Goal: Task Accomplishment & Management: Complete application form

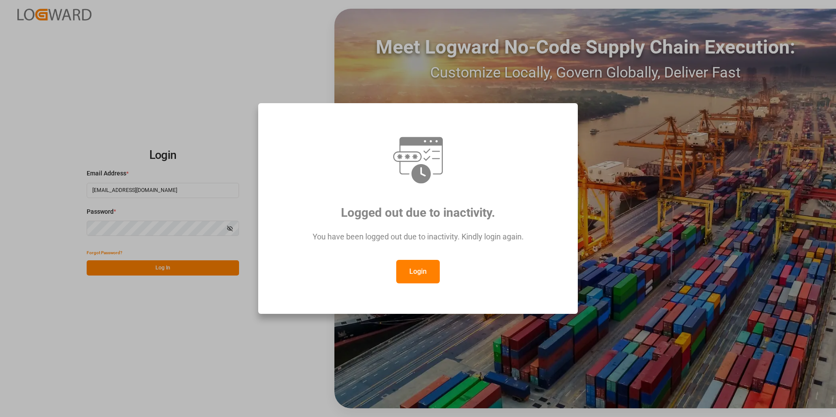
click at [426, 270] on button "Login" at bounding box center [418, 272] width 44 height 24
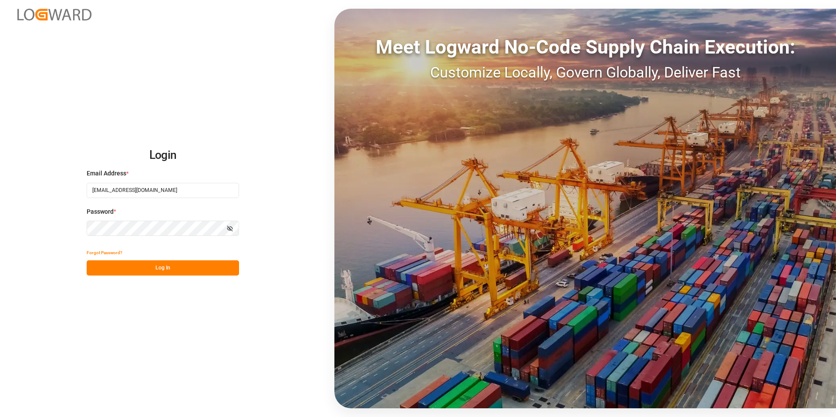
click at [174, 268] on button "Log In" at bounding box center [163, 267] width 152 height 15
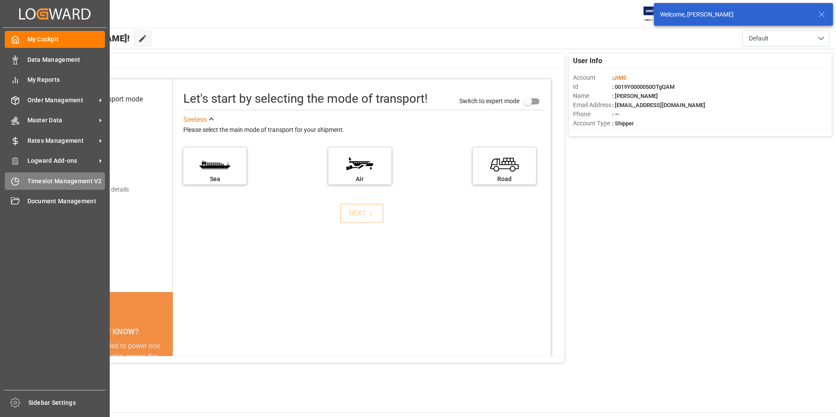
click at [46, 180] on span "Timeslot Management V2" at bounding box center [66, 181] width 78 height 9
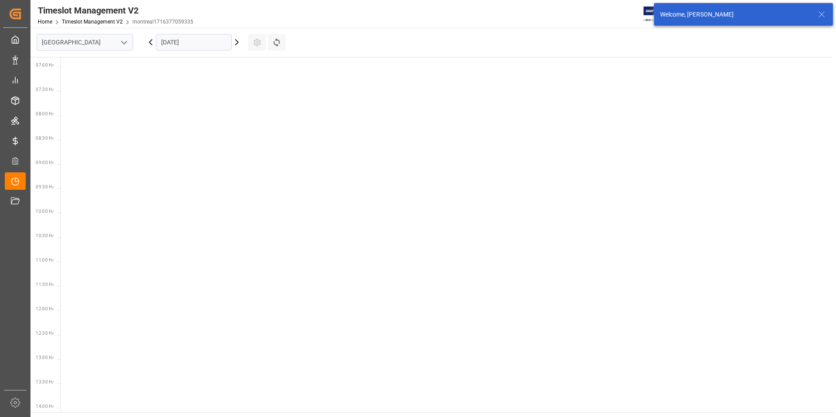
scroll to position [354, 0]
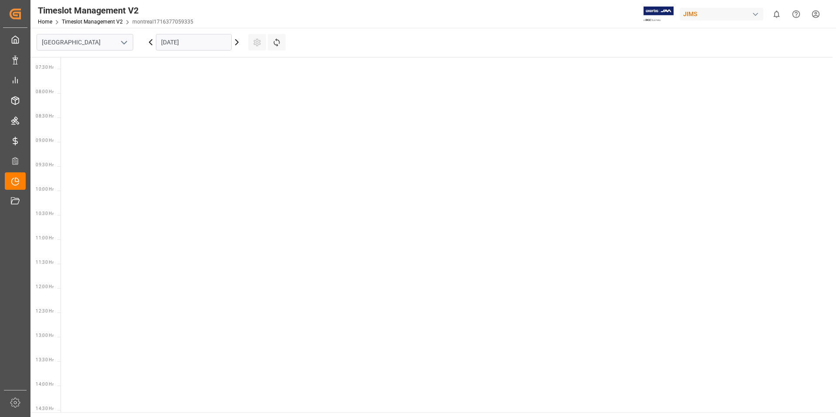
drag, startPoint x: 125, startPoint y: 40, endPoint x: 128, endPoint y: 47, distance: 6.8
click at [125, 40] on icon "open menu" at bounding box center [124, 42] width 10 height 10
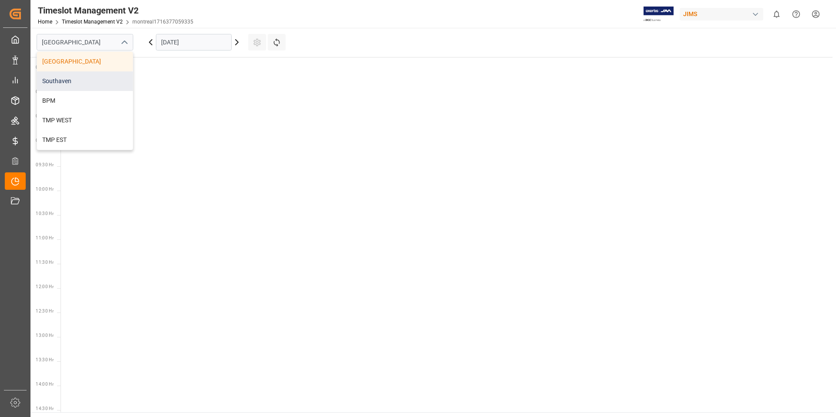
click at [75, 80] on div "Southaven" at bounding box center [85, 81] width 96 height 20
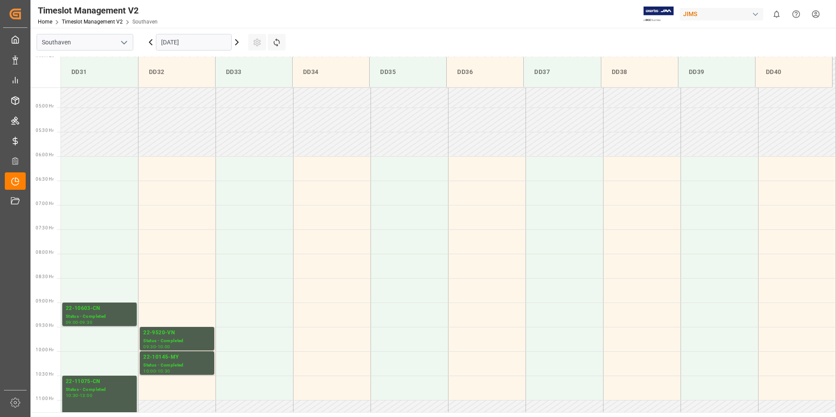
click at [216, 42] on input "[DATE]" at bounding box center [194, 42] width 76 height 17
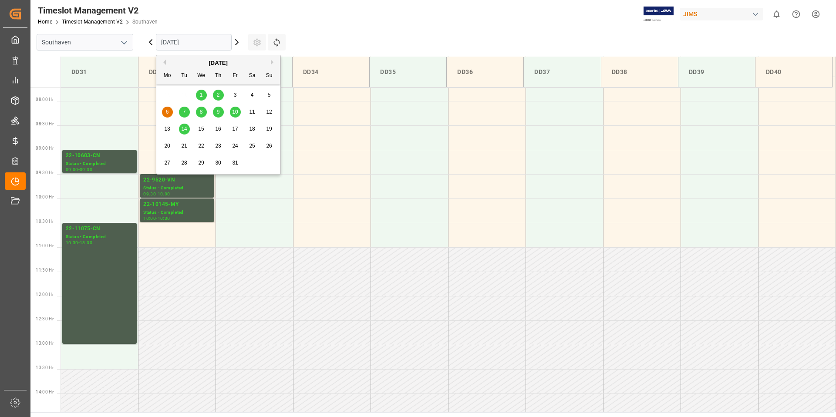
scroll to position [384, 0]
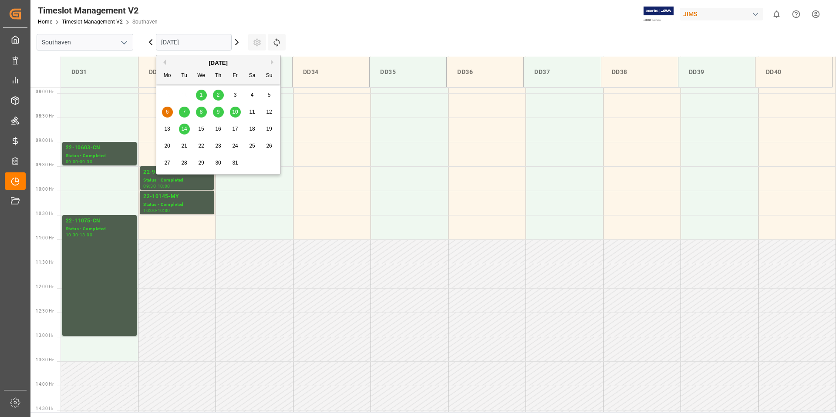
click at [166, 128] on span "13" at bounding box center [167, 129] width 6 height 6
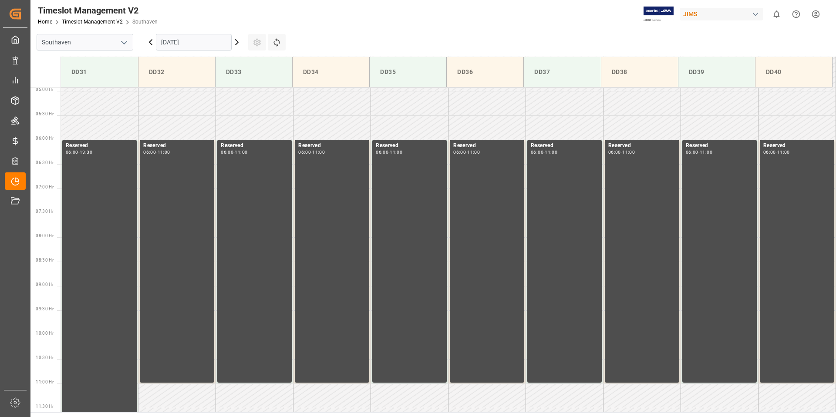
scroll to position [212, 0]
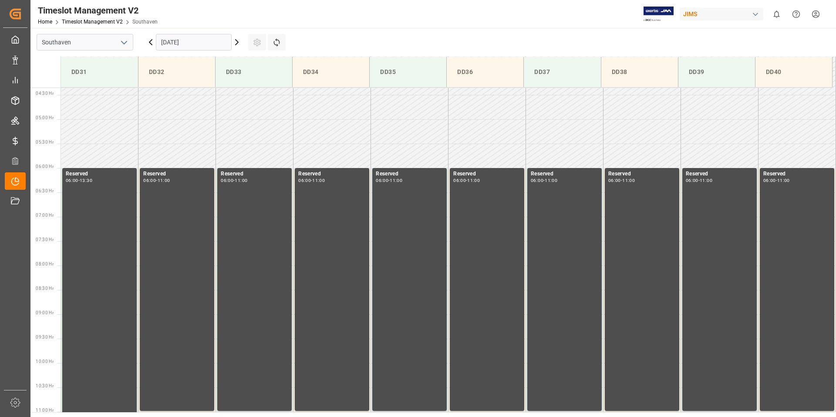
click at [205, 39] on input "[DATE]" at bounding box center [194, 42] width 76 height 17
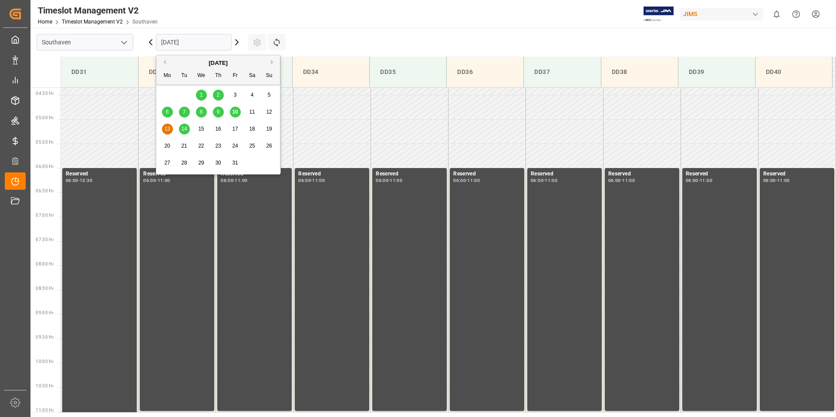
click at [236, 111] on span "10" at bounding box center [235, 112] width 6 height 6
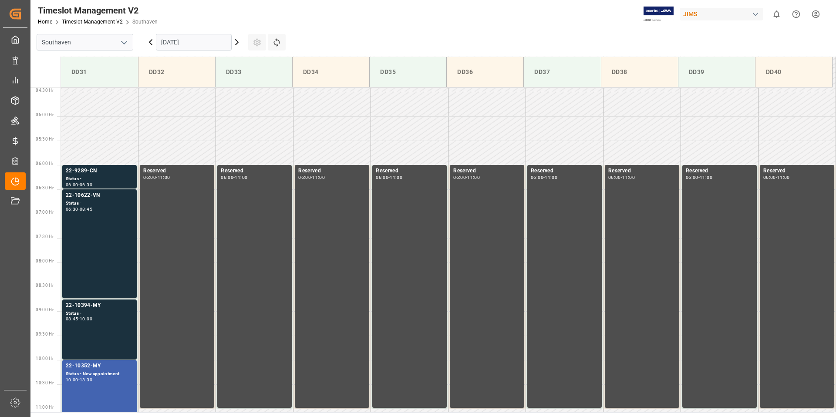
scroll to position [220, 0]
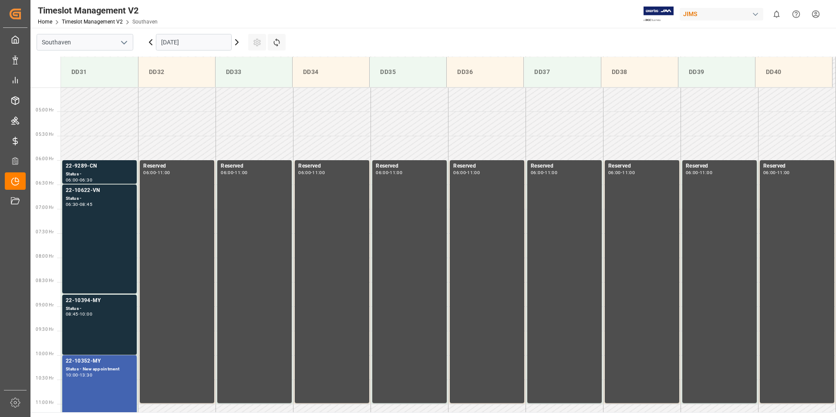
click at [204, 40] on input "[DATE]" at bounding box center [194, 42] width 76 height 17
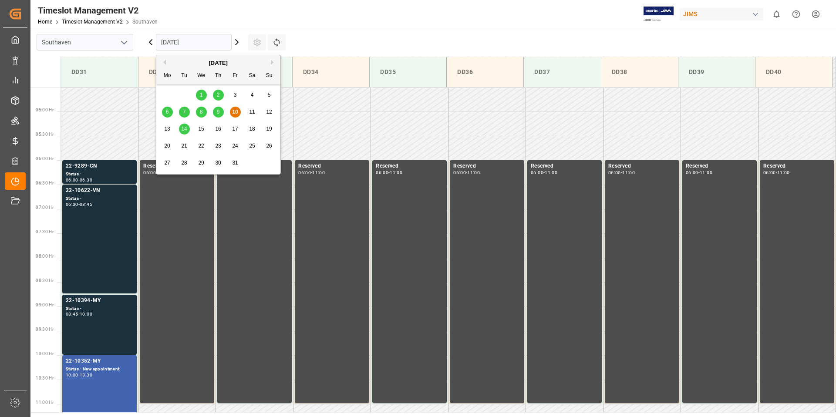
click at [184, 129] on span "14" at bounding box center [184, 129] width 6 height 6
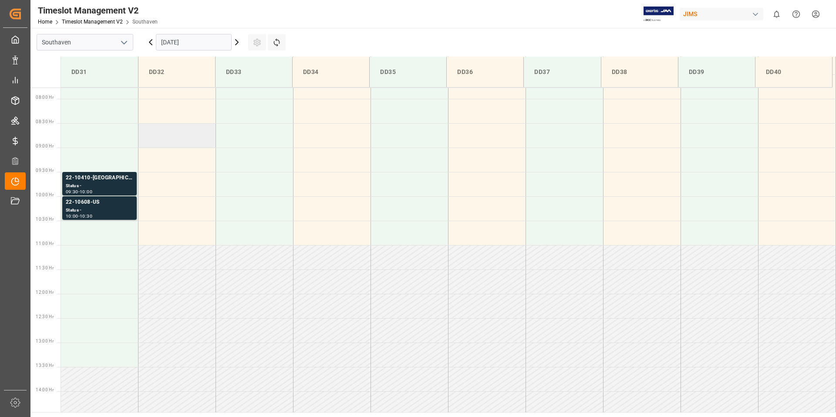
scroll to position [384, 0]
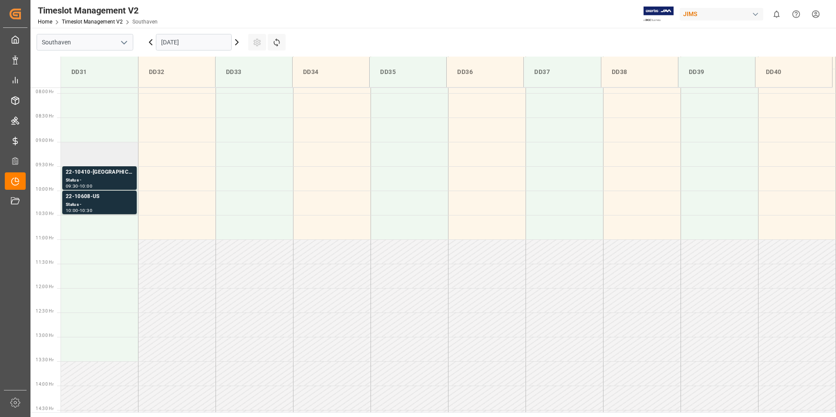
click at [92, 151] on td at bounding box center [99, 154] width 77 height 24
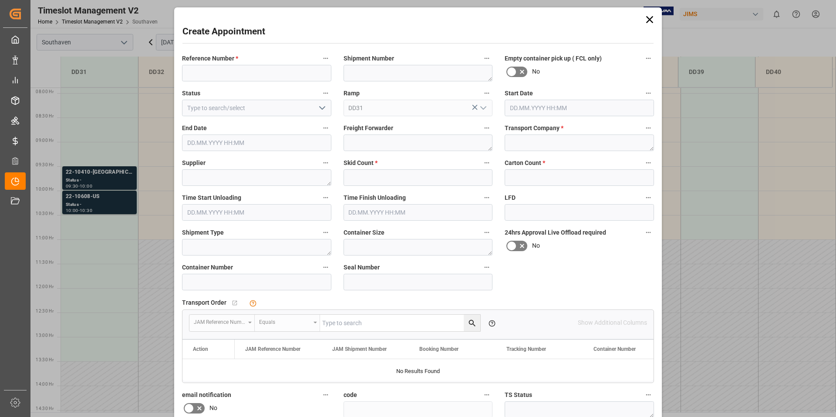
type input "[DATE] 09:00"
type input "[DATE] 09:30"
paste input "22-10500-JP"
type input "22-10500-JP"
click at [514, 139] on textarea at bounding box center [579, 143] width 149 height 17
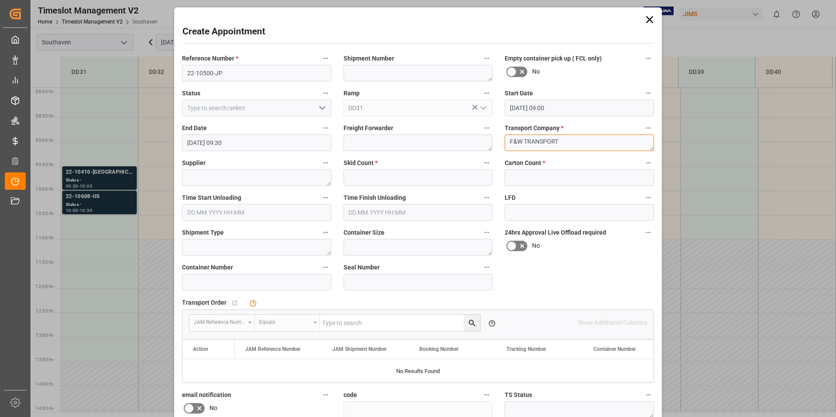
type textarea "F&W TRANSPORT"
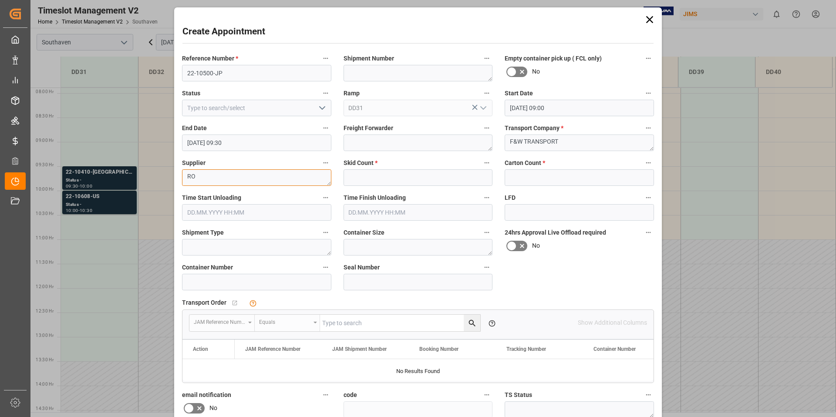
type textarea "R"
type textarea "TOMBO MUSICAL"
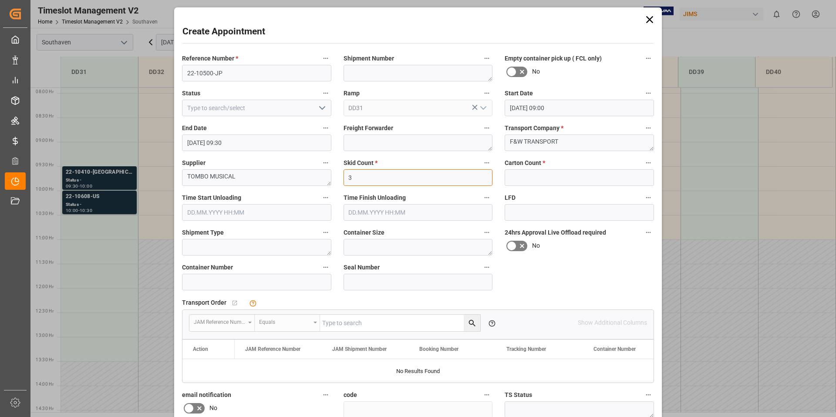
type input "3"
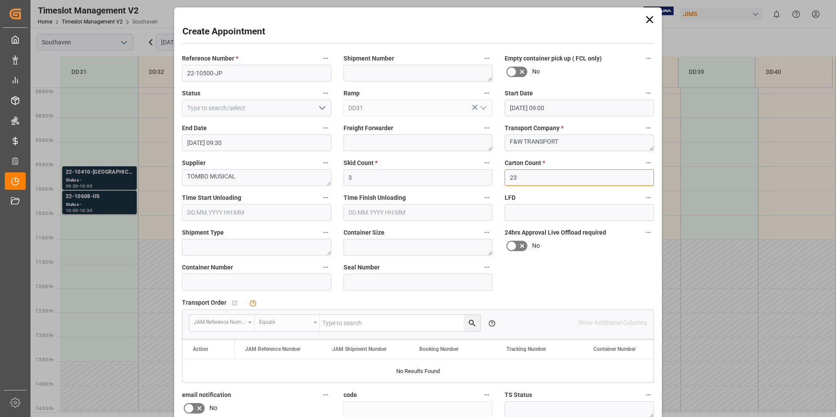
type input "23"
click at [559, 293] on div "Transport Order   No child Object linked JAM Reference Number Equals Please add…" at bounding box center [418, 339] width 484 height 93
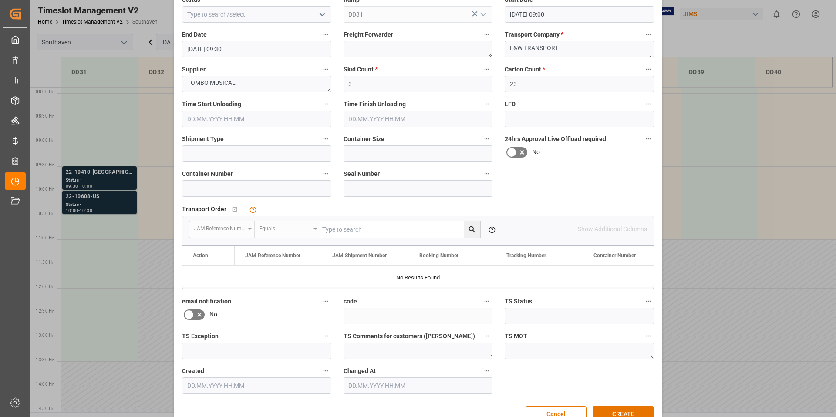
scroll to position [115, 0]
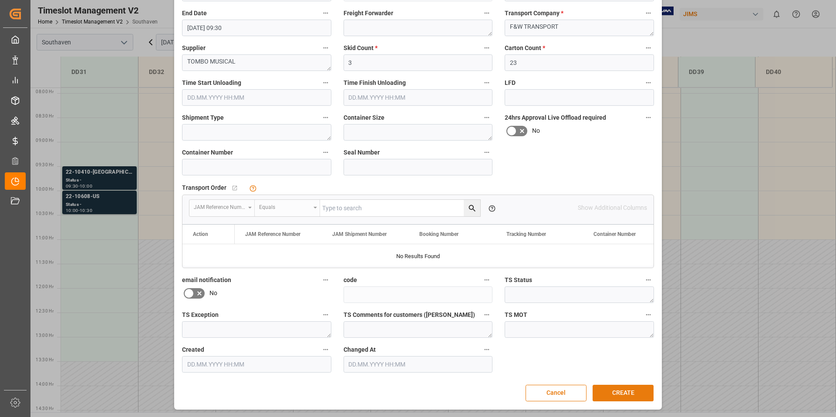
click at [619, 392] on button "CREATE" at bounding box center [623, 393] width 61 height 17
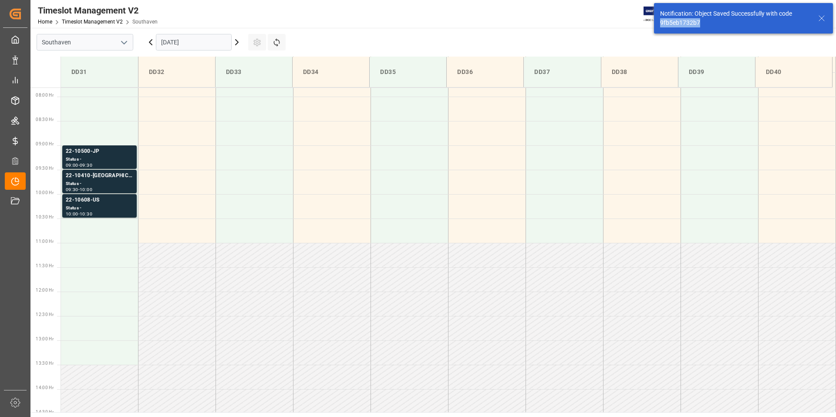
scroll to position [384, 0]
drag, startPoint x: 704, startPoint y: 23, endPoint x: 662, endPoint y: 25, distance: 42.3
click at [660, 25] on div "Notification: Object Saved Successfully with code 9fb5eb1732b7" at bounding box center [735, 18] width 150 height 18
copy div "9fb5eb1732b7"
